Goal: Find specific page/section: Find specific page/section

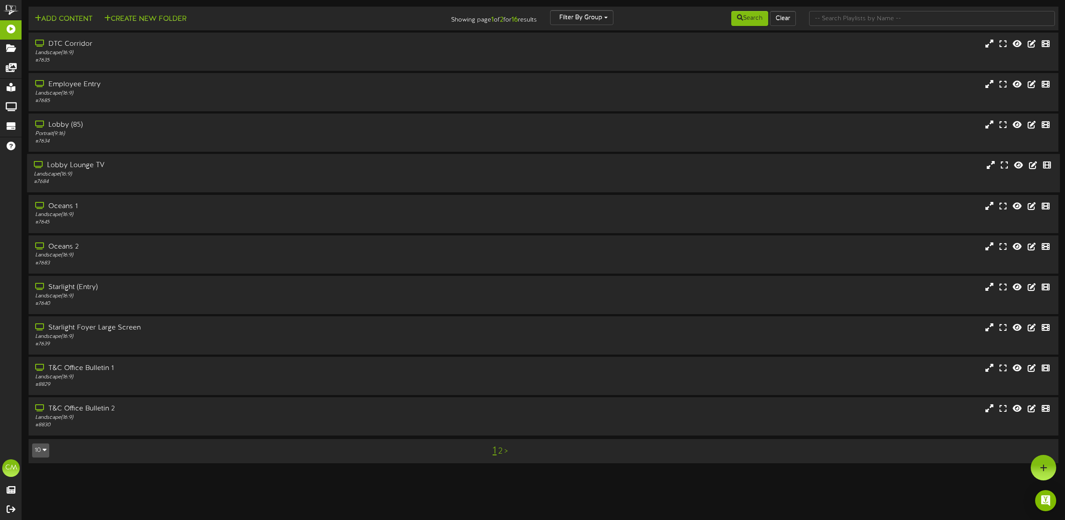
click at [93, 163] on div "Lobby Lounge TV" at bounding box center [242, 166] width 417 height 10
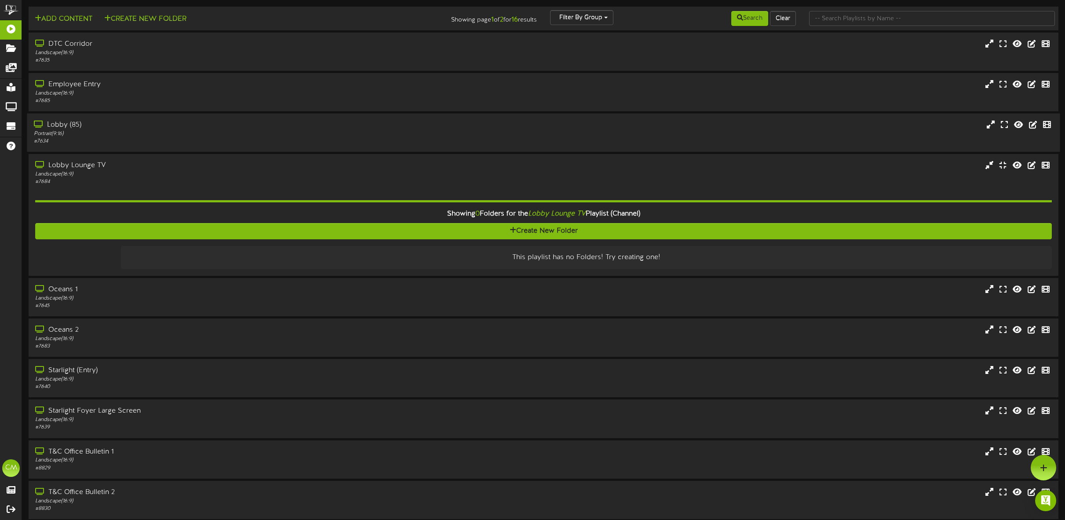
click at [69, 124] on div "Lobby (85)" at bounding box center [242, 125] width 417 height 10
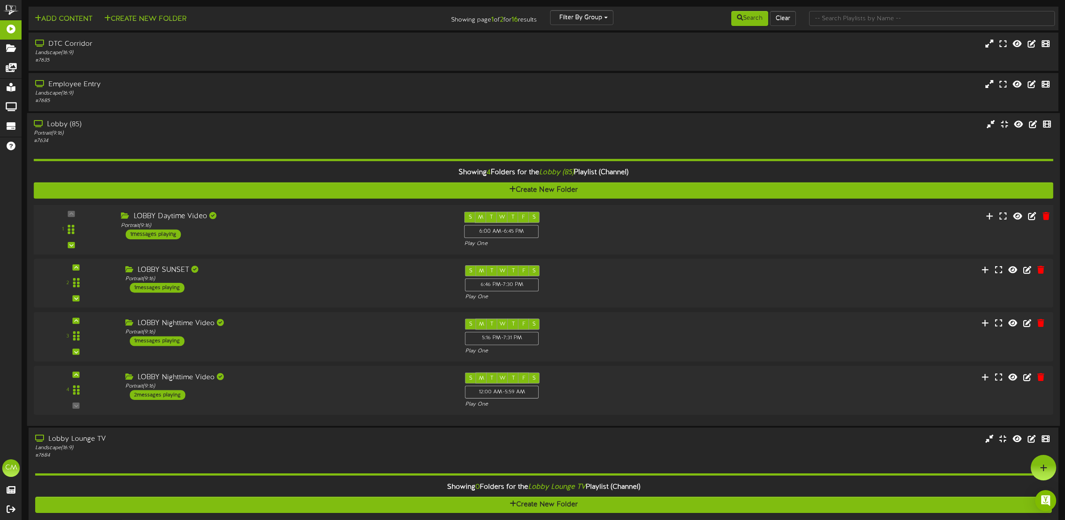
click at [170, 232] on div "1 messages playing" at bounding box center [152, 235] width 55 height 10
